Goal: Task Accomplishment & Management: Use online tool/utility

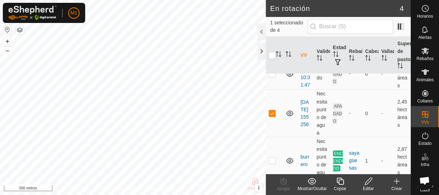
scroll to position [28, 0]
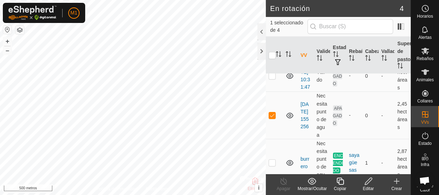
click at [371, 183] on icon at bounding box center [368, 181] width 9 height 8
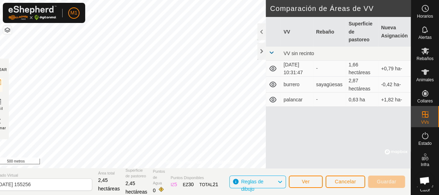
click at [266, 50] on td at bounding box center [273, 53] width 15 height 14
click at [262, 54] on div at bounding box center [261, 51] width 8 height 17
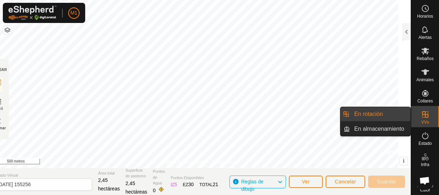
click at [424, 119] on es-virtualpaddocks-svg-icon at bounding box center [425, 114] width 13 height 11
click at [404, 125] on link "En almacenamiento" at bounding box center [380, 129] width 60 height 14
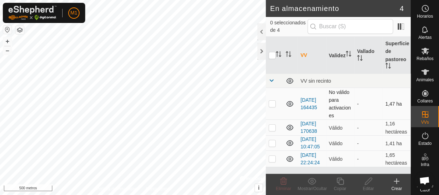
click at [271, 104] on p-checkbox at bounding box center [272, 104] width 7 height 6
checkbox input "true"
click at [364, 182] on icon at bounding box center [368, 181] width 9 height 8
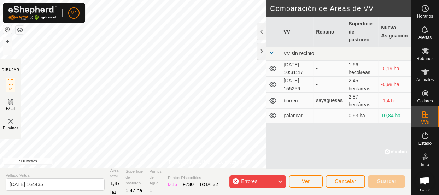
click at [10, 121] on img at bounding box center [10, 121] width 8 height 8
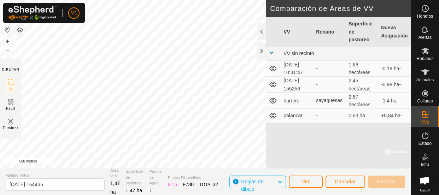
click at [275, 85] on icon at bounding box center [273, 84] width 8 height 8
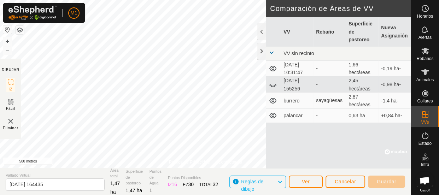
click at [275, 87] on icon at bounding box center [272, 85] width 7 height 3
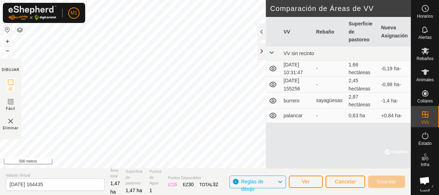
click at [319, 148] on div "VV Rebaño Superficie de pastoreo Nueva Asignación VV sin recinto [DATE] 10:31:4…" at bounding box center [338, 93] width 145 height 152
click at [260, 50] on div at bounding box center [261, 51] width 8 height 17
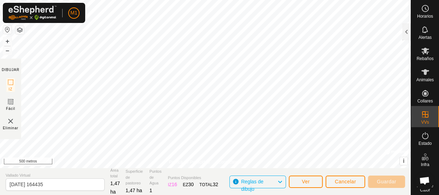
click at [15, 122] on div "Eliminar" at bounding box center [11, 124] width 16 height 14
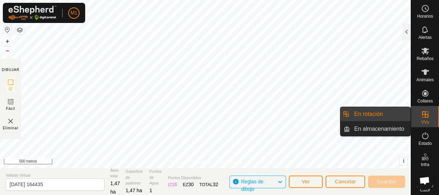
click at [423, 111] on icon at bounding box center [425, 114] width 6 height 6
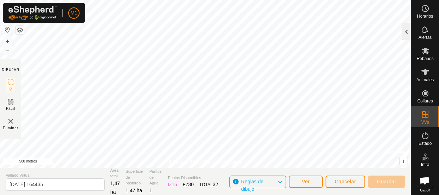
click at [403, 32] on div at bounding box center [406, 31] width 8 height 17
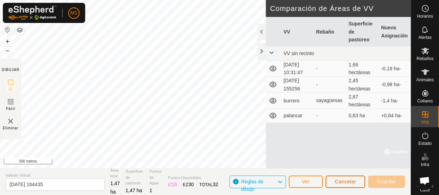
click at [336, 185] on button "Cancelar" at bounding box center [346, 182] width 40 height 12
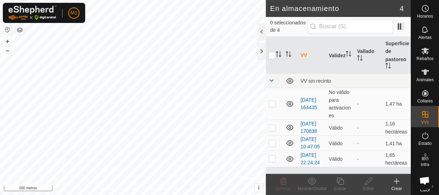
scroll to position [19, 0]
click at [271, 54] on input "checkbox" at bounding box center [272, 55] width 7 height 7
checkbox input "true"
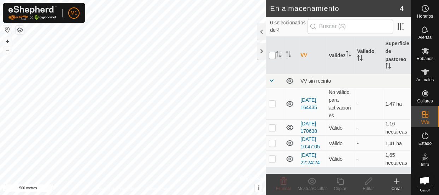
checkbox input "true"
click at [280, 183] on icon at bounding box center [283, 181] width 8 height 8
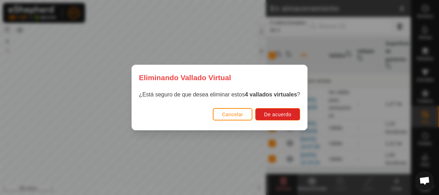
click at [242, 112] on font "Cancelar" at bounding box center [232, 115] width 21 height 6
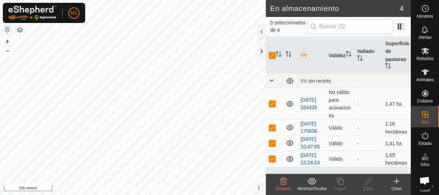
click at [282, 181] on icon at bounding box center [283, 181] width 8 height 8
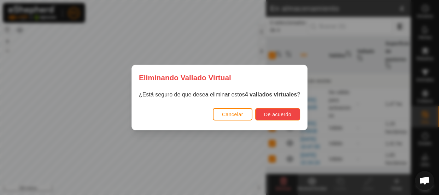
click at [275, 116] on font "De acuerdo" at bounding box center [277, 115] width 27 height 6
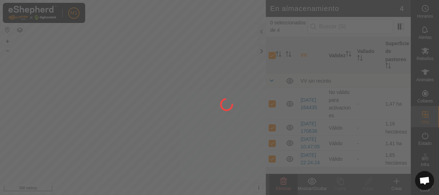
checkbox input "false"
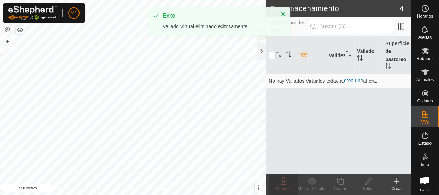
scroll to position [0, 0]
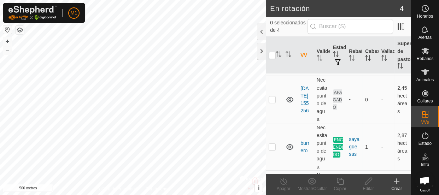
scroll to position [45, 0]
click at [272, 101] on p-checkbox at bounding box center [272, 99] width 7 height 6
checkbox input "true"
click at [366, 183] on icon at bounding box center [368, 181] width 9 height 8
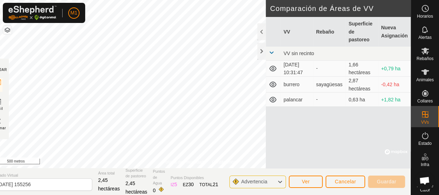
click at [271, 180] on span "Advertencia" at bounding box center [257, 181] width 32 height 9
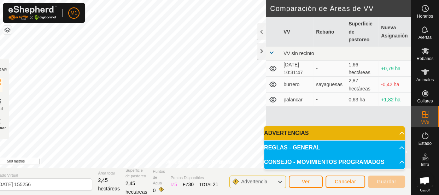
click at [271, 180] on span "Advertencia" at bounding box center [257, 181] width 32 height 9
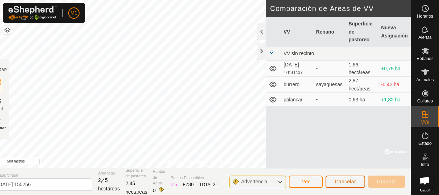
click at [346, 181] on font "Cancelar" at bounding box center [345, 182] width 21 height 6
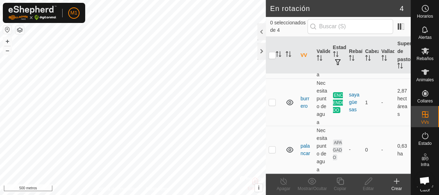
scroll to position [113, 0]
click at [303, 99] on td "burrero" at bounding box center [306, 102] width 16 height 47
click at [304, 96] on font "burrero" at bounding box center [304, 102] width 9 height 13
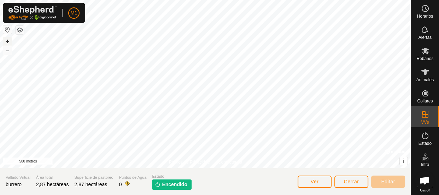
click at [5, 40] on button "+" at bounding box center [7, 41] width 8 height 8
click at [312, 182] on font "Ver" at bounding box center [315, 182] width 8 height 6
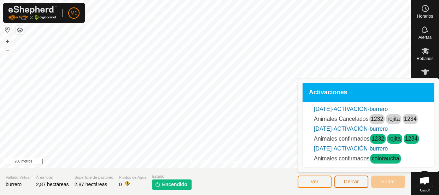
click at [352, 181] on font "Cerrar" at bounding box center [351, 182] width 15 height 6
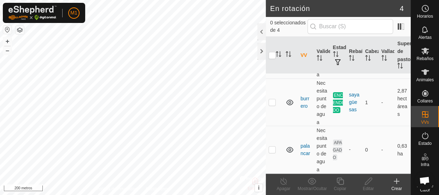
scroll to position [110, 0]
click at [270, 100] on p-checkbox at bounding box center [272, 102] width 7 height 6
checkbox input "true"
click at [285, 180] on icon at bounding box center [283, 181] width 6 height 7
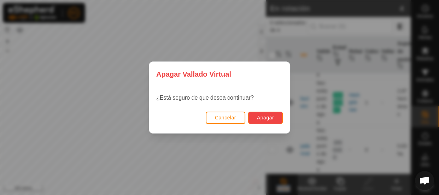
click at [254, 119] on button "Apagar" at bounding box center [265, 118] width 35 height 12
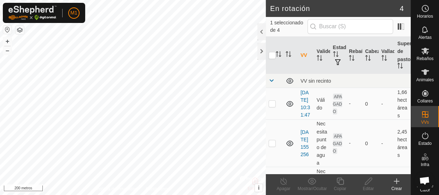
checkbox input "true"
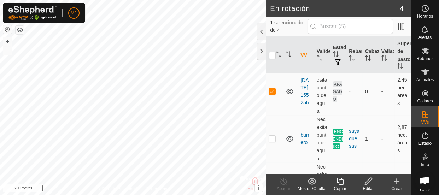
scroll to position [53, 0]
click at [373, 184] on edit-svg-icon at bounding box center [368, 181] width 28 height 8
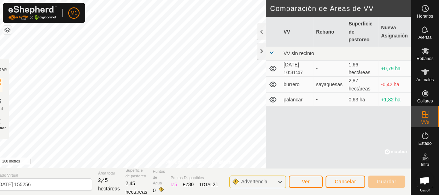
click at [276, 182] on div "Advertencia" at bounding box center [257, 182] width 57 height 13
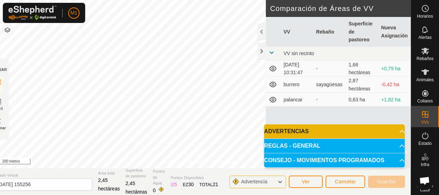
click at [276, 182] on div "Advertencia" at bounding box center [257, 182] width 57 height 13
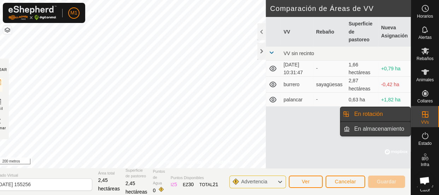
click at [395, 130] on link "En almacenamiento" at bounding box center [380, 129] width 60 height 14
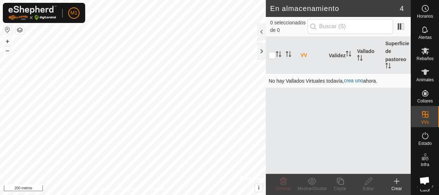
click at [351, 81] on font "crea uno" at bounding box center [353, 81] width 19 height 6
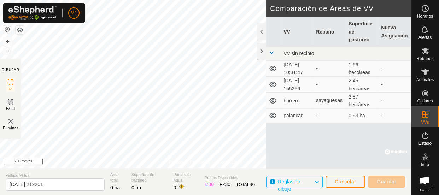
click at [285, 84] on font "[DATE] 155256" at bounding box center [291, 84] width 17 height 13
click at [273, 86] on icon at bounding box center [273, 84] width 8 height 8
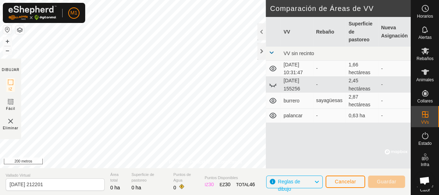
click at [273, 86] on icon at bounding box center [273, 84] width 8 height 8
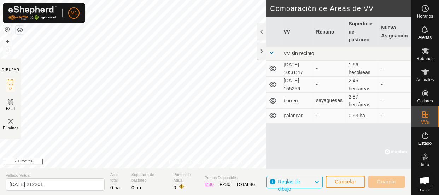
click at [370, 84] on td "2,45 hectáreas" at bounding box center [362, 84] width 33 height 16
click at [359, 180] on button "Cancelar" at bounding box center [346, 182] width 40 height 12
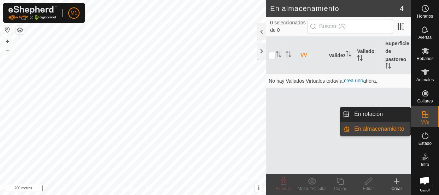
click at [422, 111] on icon at bounding box center [425, 114] width 8 height 8
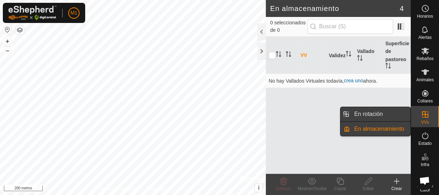
click at [385, 116] on link "En rotación" at bounding box center [380, 114] width 60 height 14
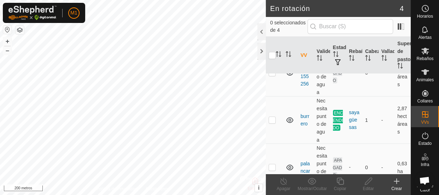
scroll to position [70, 0]
click at [272, 123] on p-checkbox at bounding box center [272, 120] width 7 height 6
checkbox input "true"
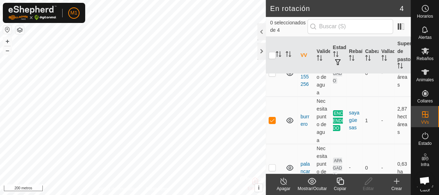
click at [335, 189] on font "Copiar" at bounding box center [340, 188] width 12 height 5
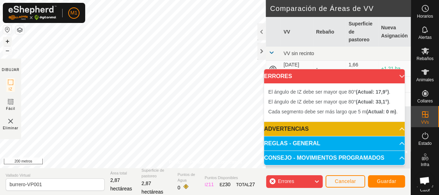
click at [7, 40] on font "+" at bounding box center [8, 40] width 4 height 7
click at [82, 22] on div "M1 Horarios Alertas Rebaños Animales Collares VVs Estado Infra Mapa de Calor Ay…" at bounding box center [219, 97] width 439 height 195
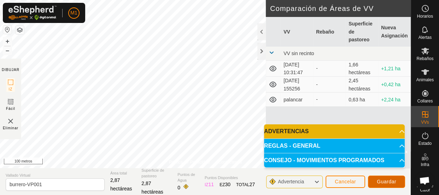
click at [382, 180] on font "Guardar" at bounding box center [386, 182] width 19 height 6
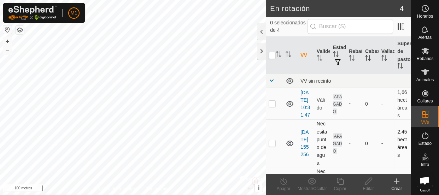
checkbox input "true"
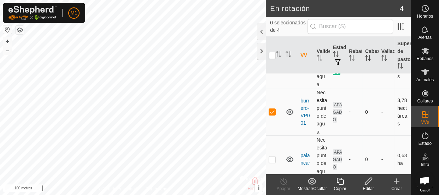
scroll to position [129, 0]
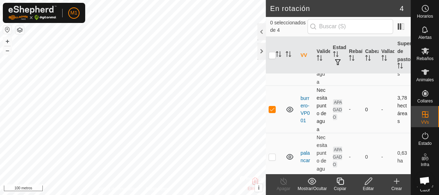
click at [309, 133] on td "burrero-VP001" at bounding box center [306, 109] width 16 height 47
click at [301, 82] on td "burrero" at bounding box center [306, 62] width 16 height 47
click at [303, 69] on font "burrero" at bounding box center [304, 61] width 9 height 13
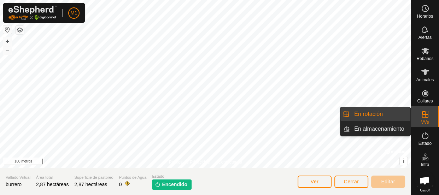
click at [426, 120] on font "VVs" at bounding box center [425, 122] width 8 height 5
click at [424, 120] on font "VVs" at bounding box center [425, 122] width 8 height 5
click at [399, 112] on link "En rotación" at bounding box center [380, 114] width 60 height 14
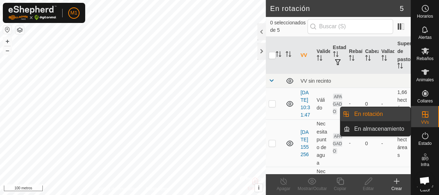
click at [398, 112] on link "En rotación" at bounding box center [380, 114] width 60 height 14
click at [399, 111] on link "En rotación" at bounding box center [380, 114] width 60 height 14
click at [401, 109] on link "En rotación" at bounding box center [380, 114] width 60 height 14
click at [402, 109] on link "En rotación" at bounding box center [380, 114] width 60 height 14
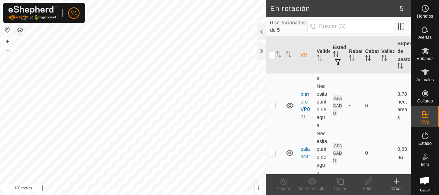
scroll to position [134, 0]
click at [272, 107] on p-checkbox at bounding box center [272, 104] width 7 height 6
checkbox input "true"
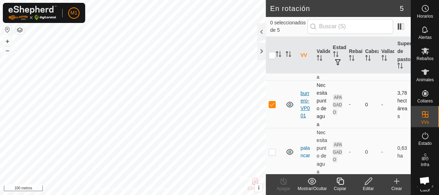
click at [307, 118] on font "burrero-VP001" at bounding box center [304, 104] width 9 height 28
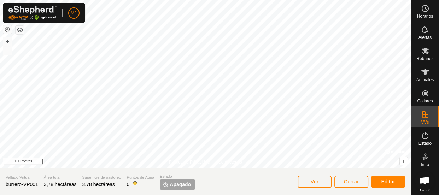
click at [172, 186] on font "Apagado" at bounding box center [180, 185] width 21 height 6
click at [365, 181] on button "Cerrar" at bounding box center [351, 182] width 34 height 12
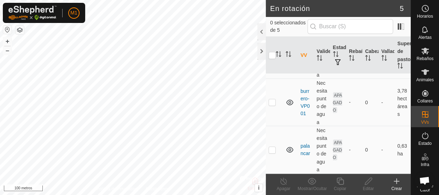
scroll to position [138, 0]
click at [421, 54] on icon at bounding box center [425, 51] width 8 height 8
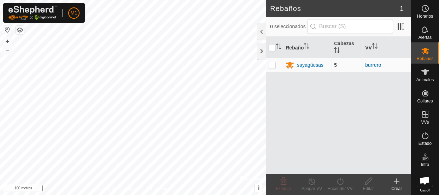
click at [272, 65] on p-checkbox at bounding box center [272, 65] width 7 height 6
checkbox input "true"
click at [339, 183] on icon at bounding box center [340, 181] width 9 height 8
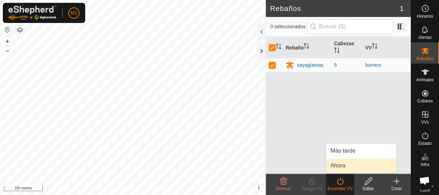
click at [341, 164] on link "Ahora" at bounding box center [361, 166] width 70 height 14
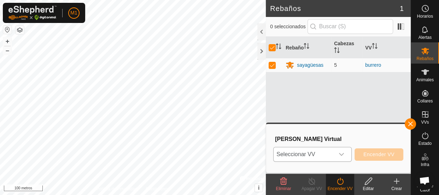
click at [341, 157] on div "disparador desplegable" at bounding box center [341, 154] width 14 height 14
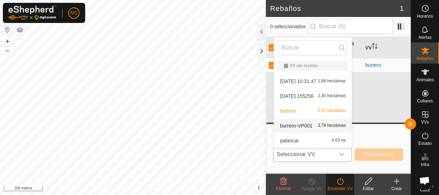
click at [331, 124] on li "burrero-VP001 3,78 hectáreas" at bounding box center [313, 126] width 78 height 14
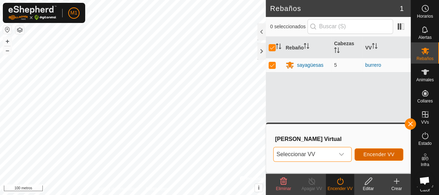
click at [378, 154] on font "Encender VV" at bounding box center [378, 155] width 31 height 6
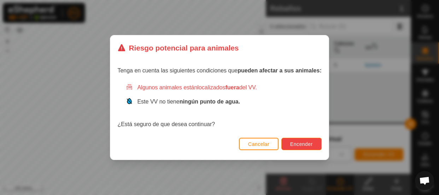
click at [299, 141] on font "Encender" at bounding box center [301, 144] width 23 height 6
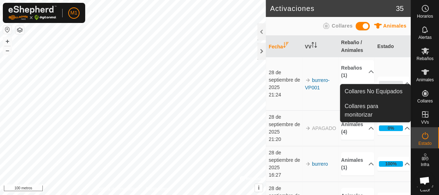
click at [422, 90] on icon at bounding box center [425, 93] width 8 height 8
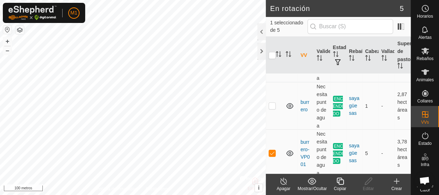
scroll to position [84, 0]
click at [271, 110] on p-checkbox at bounding box center [272, 107] width 7 height 6
checkbox input "true"
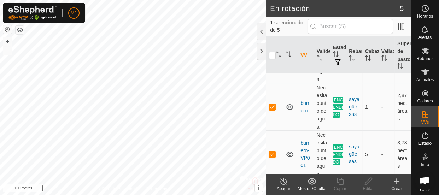
click at [282, 186] on div "Apagar" at bounding box center [283, 189] width 28 height 6
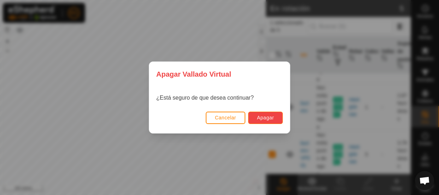
click at [273, 122] on button "Apagar" at bounding box center [265, 118] width 35 height 12
